Goal: Information Seeking & Learning: Understand process/instructions

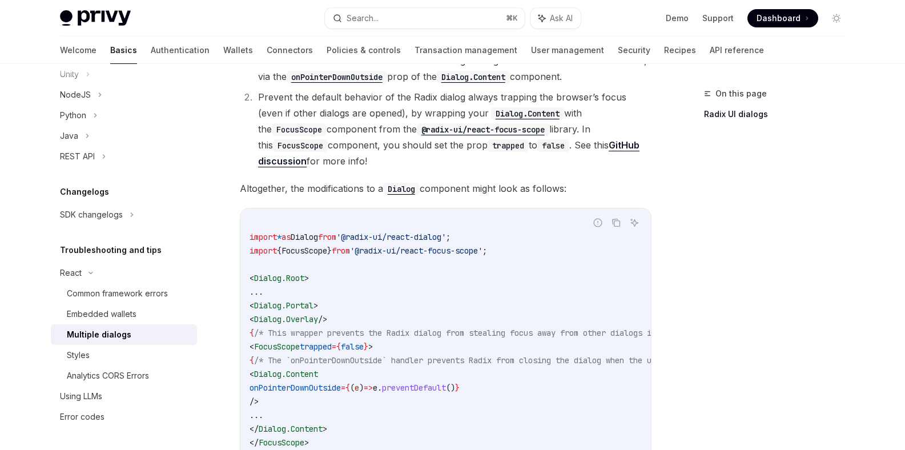
scroll to position [388, 0]
copy span "< FocusScope trapped = { false }"
drag, startPoint x: 270, startPoint y: 349, endPoint x: 400, endPoint y: 349, distance: 130.2
click at [373, 349] on span "< FocusScope trapped = { false } >" at bounding box center [311, 347] width 123 height 10
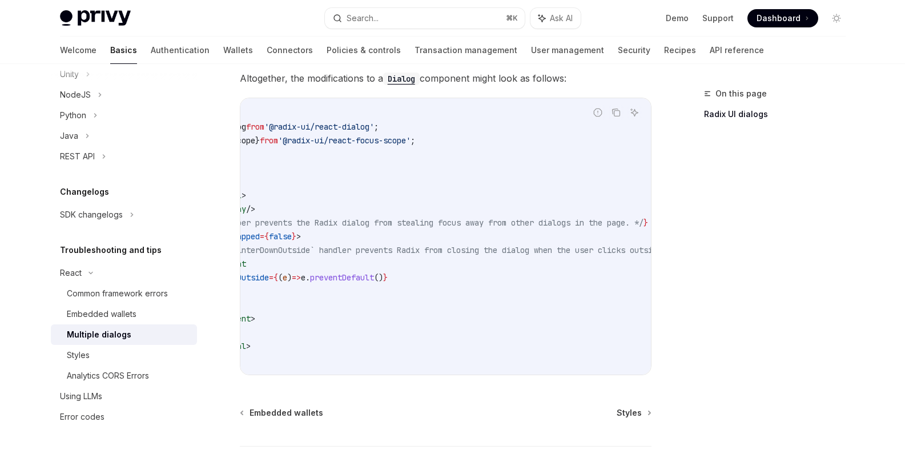
scroll to position [0, 75]
drag, startPoint x: 506, startPoint y: 380, endPoint x: 537, endPoint y: 376, distance: 31.7
click at [537, 376] on div "React Multiple dialogs OpenAI Open in ChatGPT OpenAI Open in ChatGPT The Privy …" at bounding box center [338, 66] width 630 height 957
drag, startPoint x: 523, startPoint y: 373, endPoint x: 348, endPoint y: 371, distance: 174.8
click at [348, 372] on div "import * as Dialog from '@radix-ui/react-dialog' ; import { FocusScope } from '…" at bounding box center [445, 236] width 411 height 276
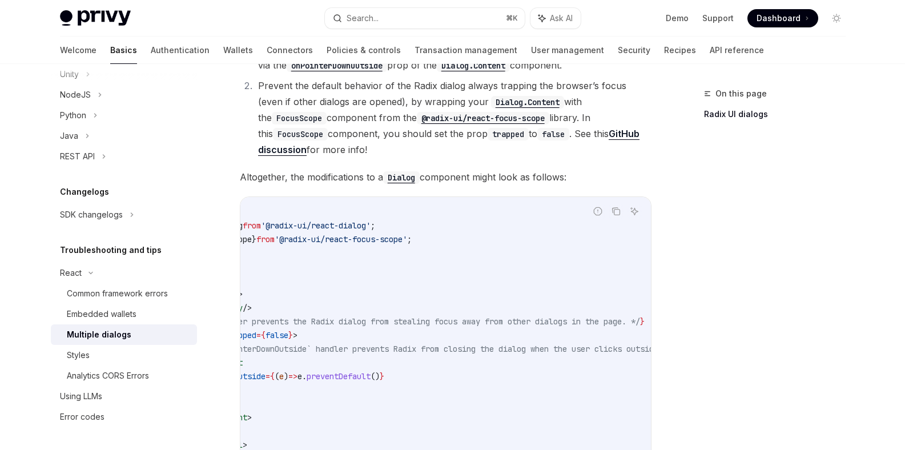
scroll to position [393, 0]
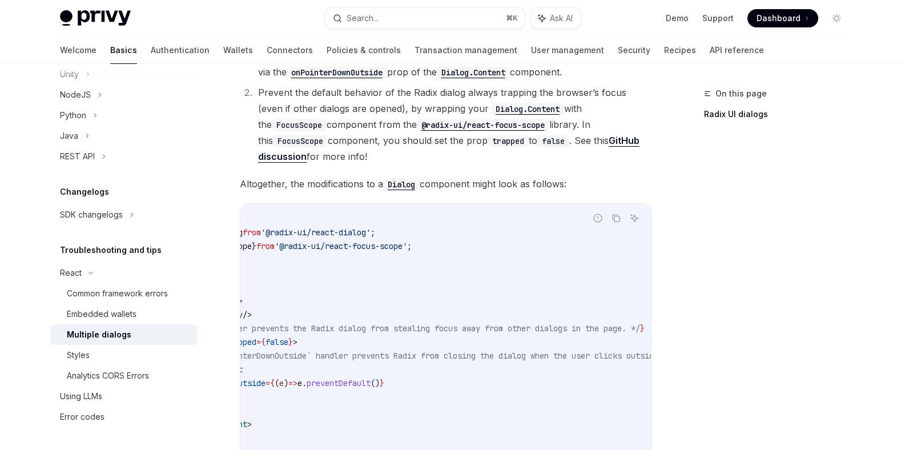
click at [537, 140] on code "false" at bounding box center [553, 141] width 32 height 13
click at [449, 126] on code "@radix-ui/react-focus-scope" at bounding box center [483, 125] width 132 height 13
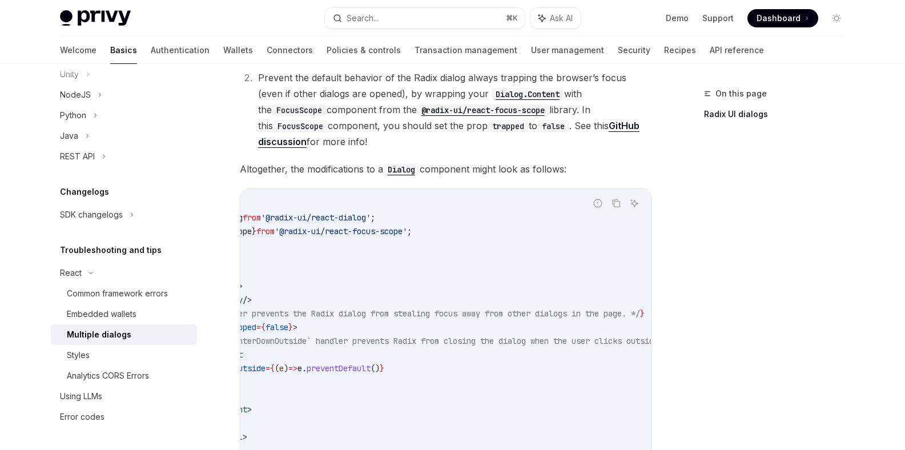
scroll to position [464, 0]
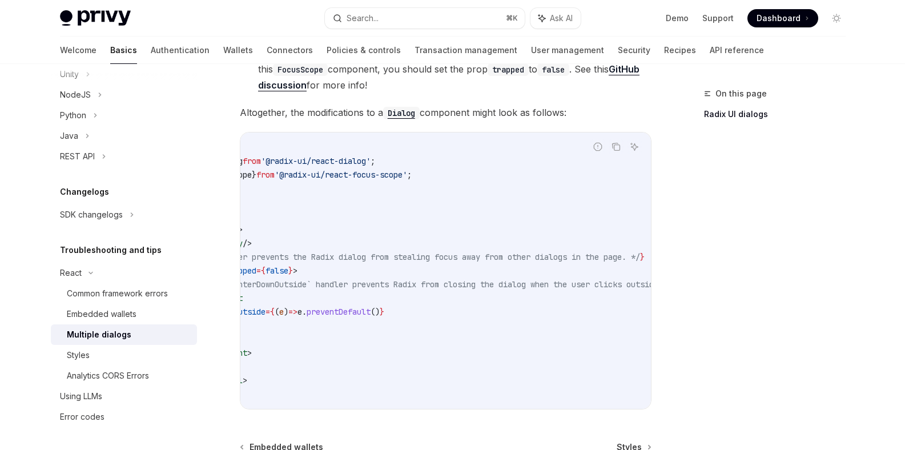
click at [531, 144] on code "import * as Dialog from '@radix-ui/react-dialog' ; import { FocusScope } from '…" at bounding box center [441, 270] width 535 height 260
drag, startPoint x: 519, startPoint y: 145, endPoint x: 286, endPoint y: 150, distance: 233.1
click at [285, 150] on code "import * as Dialog from '@radix-ui/react-dialog' ; import { FocusScope } from '…" at bounding box center [441, 270] width 535 height 260
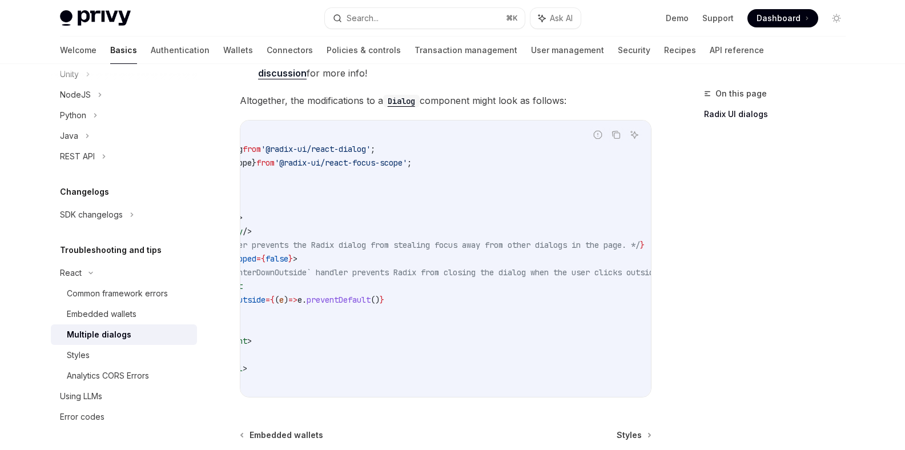
scroll to position [477, 0]
